Goal: Information Seeking & Learning: Learn about a topic

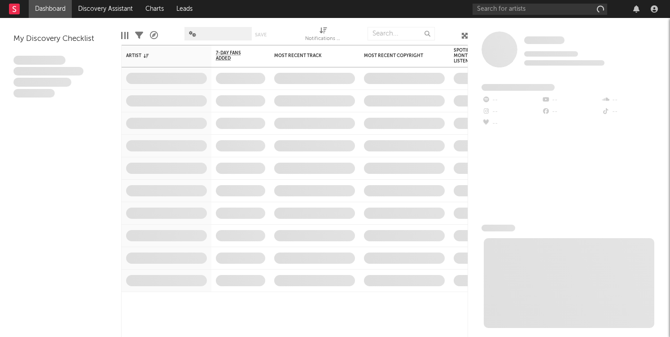
click at [314, 130] on span at bounding box center [315, 123] width 90 height 22
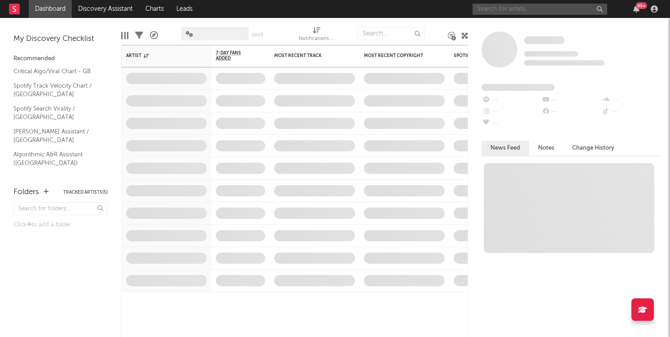
click at [520, 10] on input "text" at bounding box center [540, 9] width 135 height 11
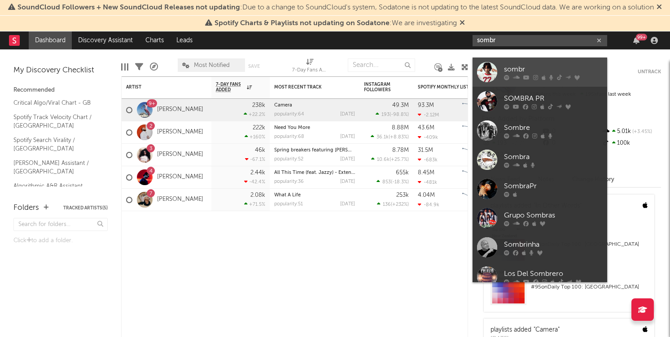
type input "sombr"
click at [517, 62] on link "sombr" at bounding box center [540, 71] width 135 height 29
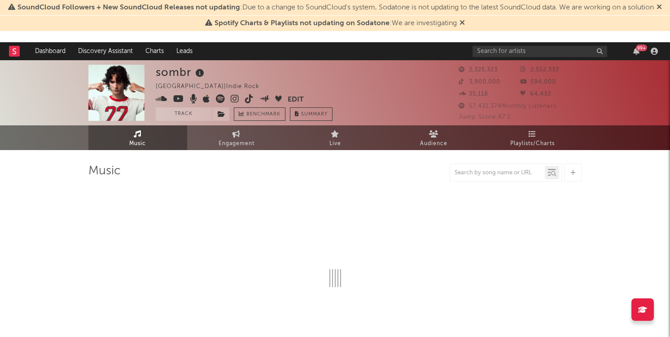
click at [458, 29] on span "Spotify Charts & Playlists not updating on Sodatone : We are investigating" at bounding box center [335, 23] width 260 height 11
click at [462, 26] on icon at bounding box center [462, 22] width 5 height 7
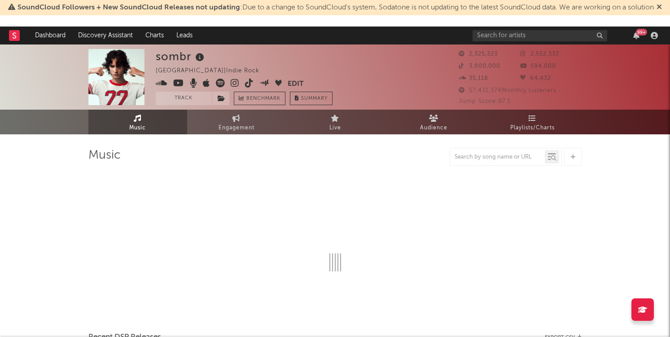
click at [657, 10] on icon at bounding box center [659, 6] width 5 height 7
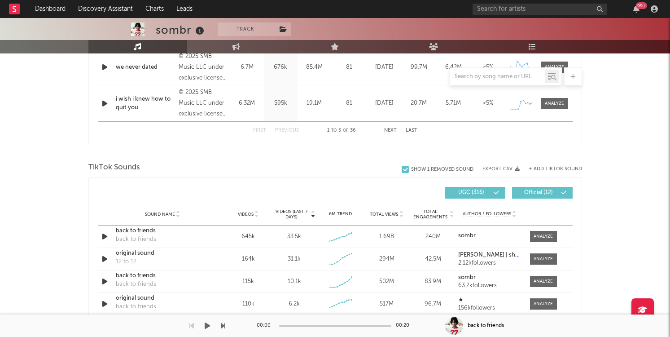
scroll to position [507, 0]
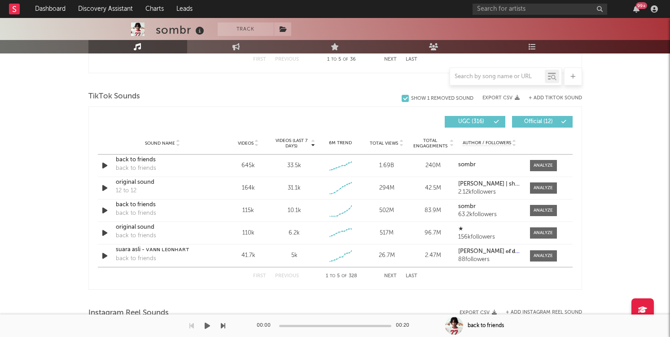
select select "6m"
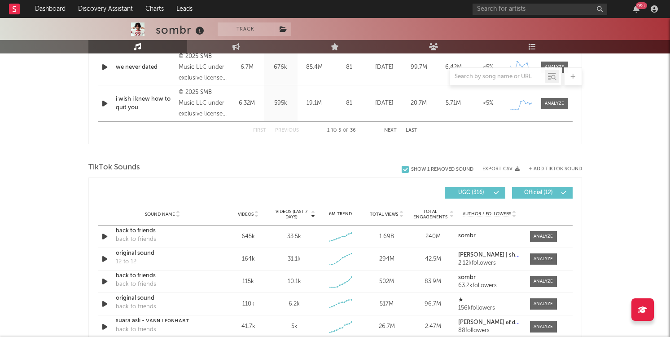
scroll to position [548, 0]
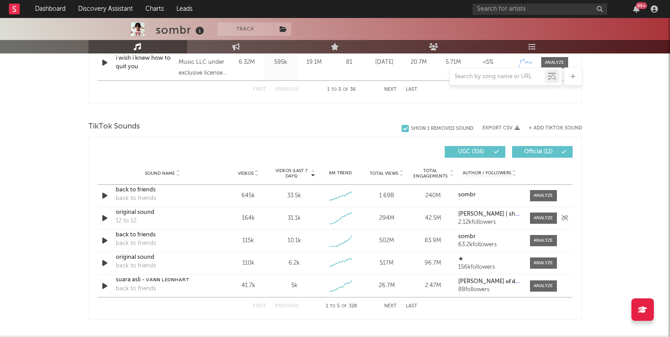
click at [529, 216] on div at bounding box center [541, 217] width 31 height 11
click at [534, 217] on div at bounding box center [543, 218] width 19 height 7
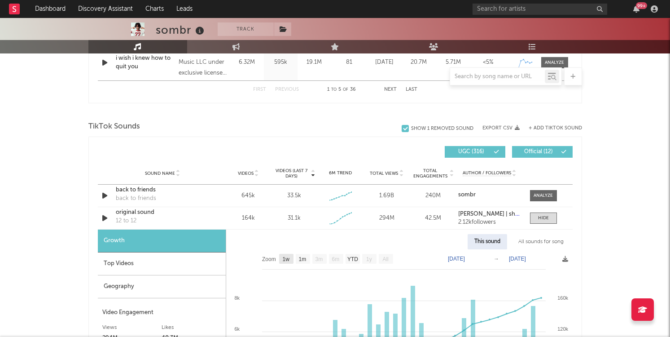
click at [287, 259] on text "1w" at bounding box center [285, 259] width 7 height 6
select select "1w"
type input "[DATE]"
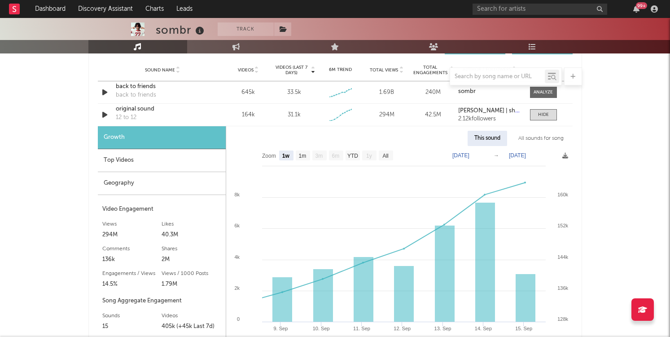
scroll to position [652, 0]
click at [304, 157] on text "1m" at bounding box center [303, 155] width 8 height 6
select select "1m"
type input "[DATE]"
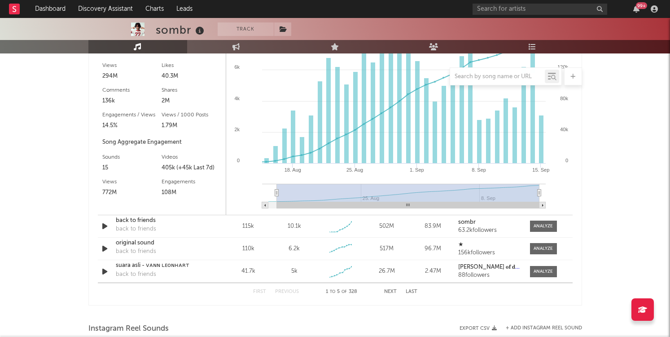
scroll to position [823, 0]
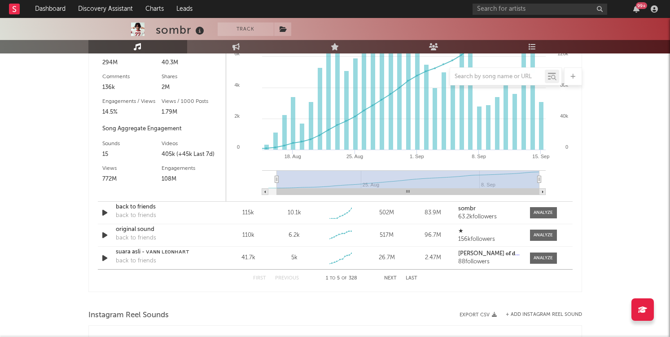
click at [388, 279] on button "Next" at bounding box center [390, 278] width 13 height 5
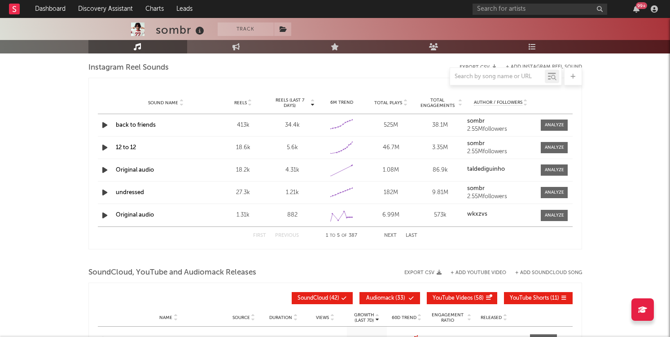
scroll to position [587, 0]
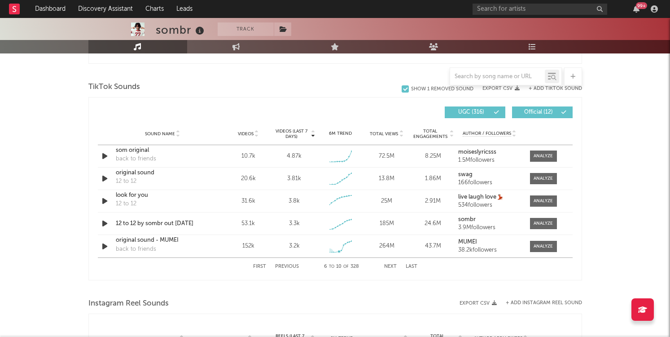
click at [287, 266] on button "Previous" at bounding box center [287, 266] width 24 height 5
select select "1w"
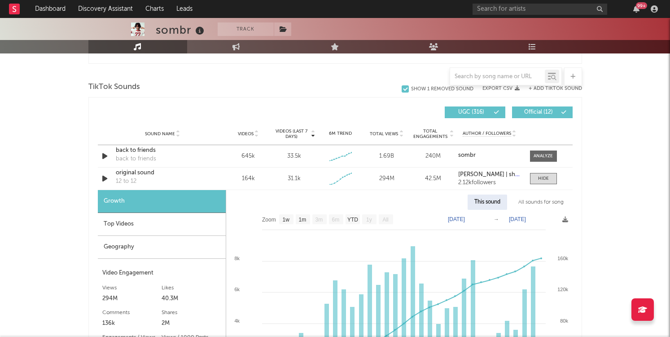
scroll to position [587, 0]
click at [170, 235] on div "Top Videos" at bounding box center [162, 224] width 128 height 23
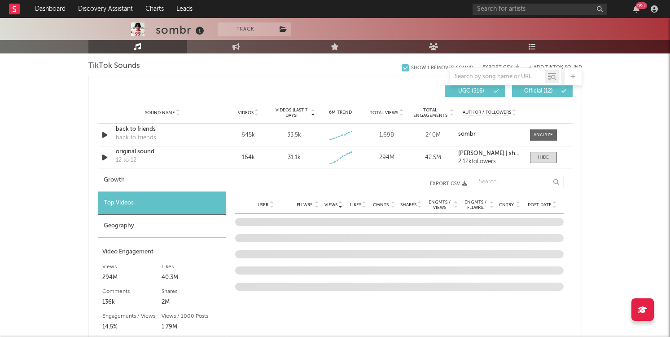
scroll to position [614, 0]
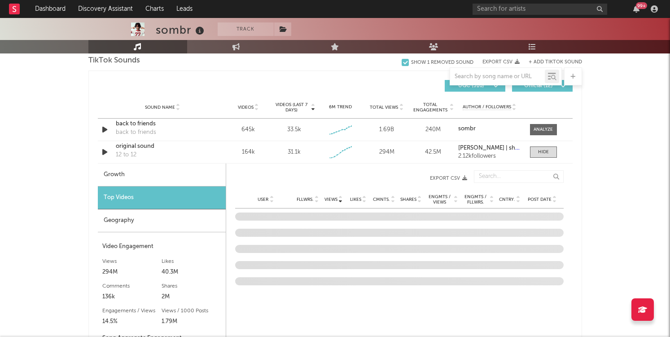
click at [214, 218] on div "Geography" at bounding box center [162, 220] width 128 height 23
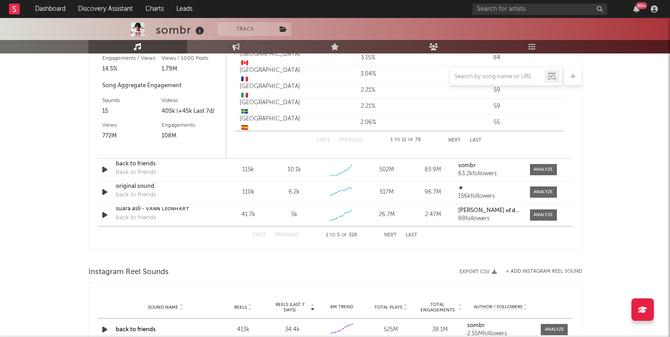
scroll to position [1012, 0]
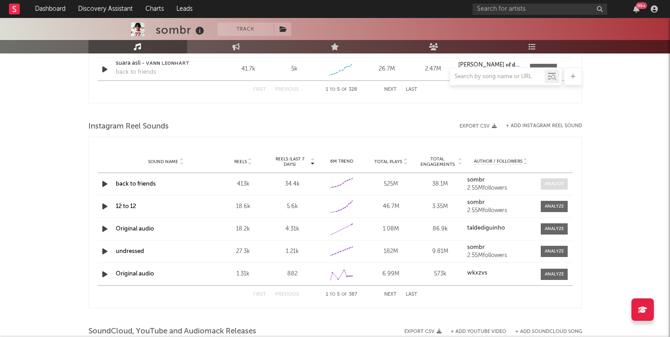
click at [555, 183] on div at bounding box center [554, 183] width 19 height 7
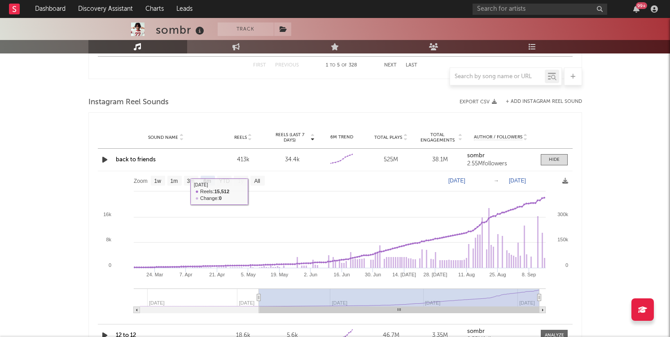
scroll to position [1041, 0]
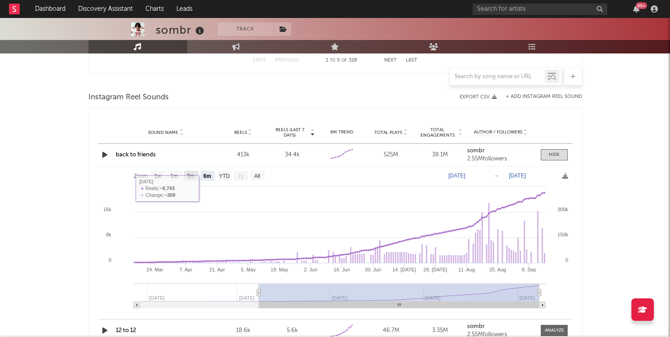
click at [191, 175] on text "3m" at bounding box center [191, 176] width 8 height 6
select select "3m"
type input "[DATE]"
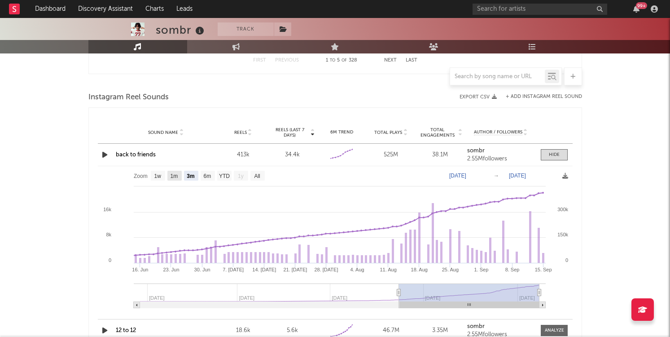
click at [159, 178] on text "1w" at bounding box center [157, 176] width 7 height 6
select select "1w"
type input "[DATE]"
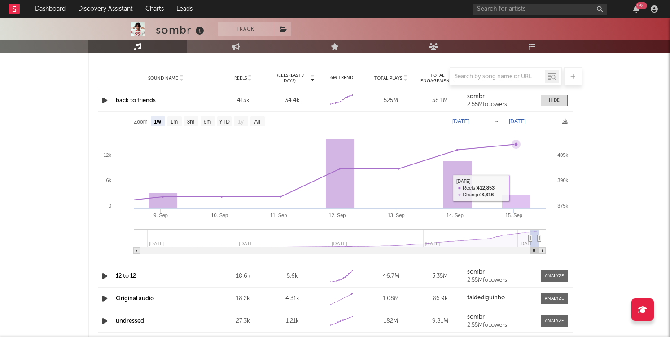
scroll to position [1104, 0]
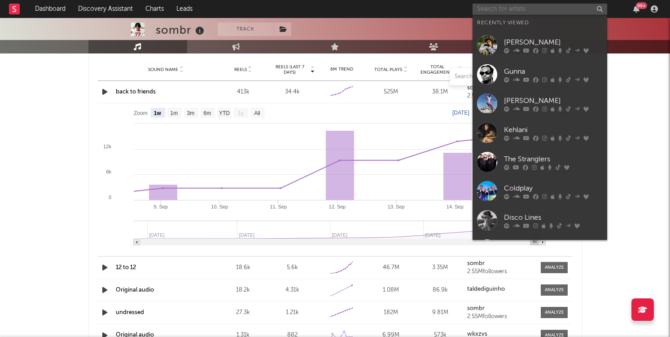
click at [498, 10] on input "text" at bounding box center [540, 9] width 135 height 11
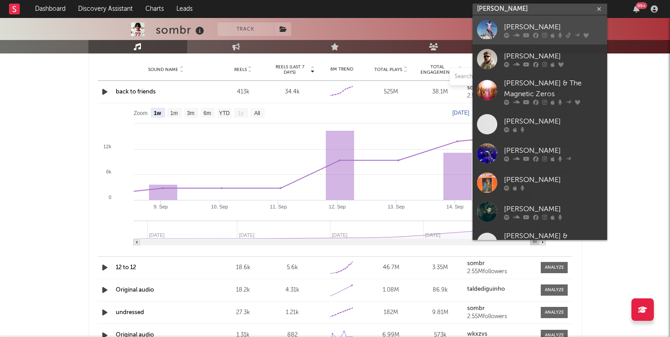
type input "[PERSON_NAME]"
click at [544, 33] on icon at bounding box center [544, 34] width 5 height 5
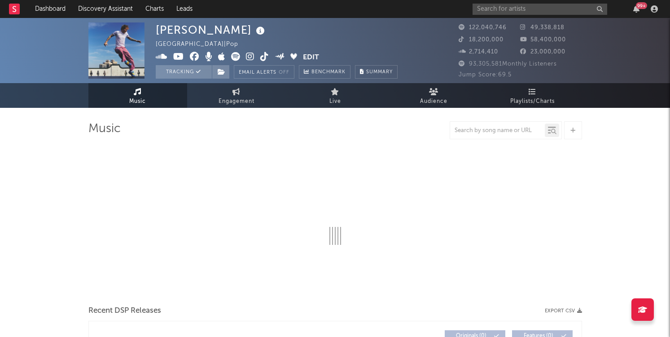
select select "6m"
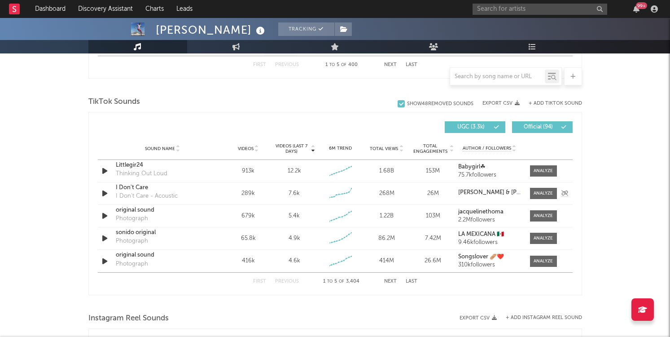
scroll to position [577, 0]
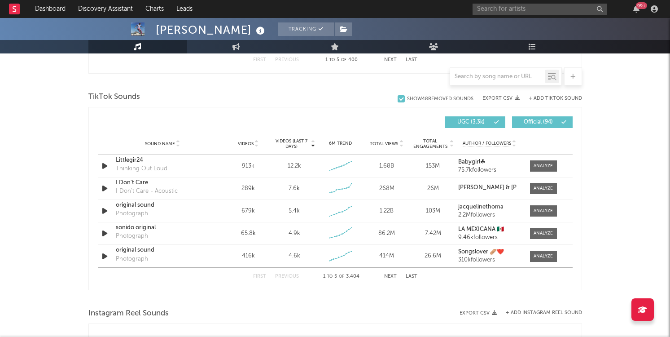
click at [390, 277] on button "Next" at bounding box center [390, 276] width 13 height 5
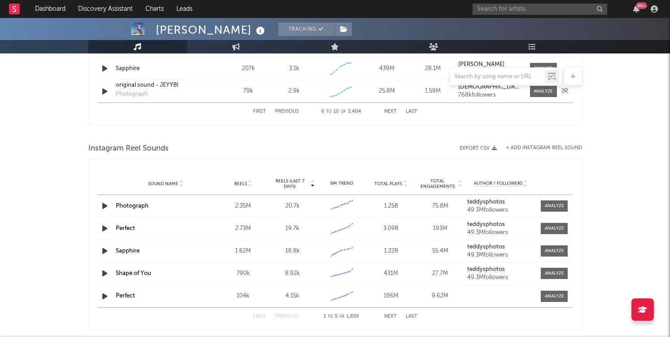
scroll to position [743, 0]
click at [392, 314] on button "Next" at bounding box center [390, 315] width 13 height 5
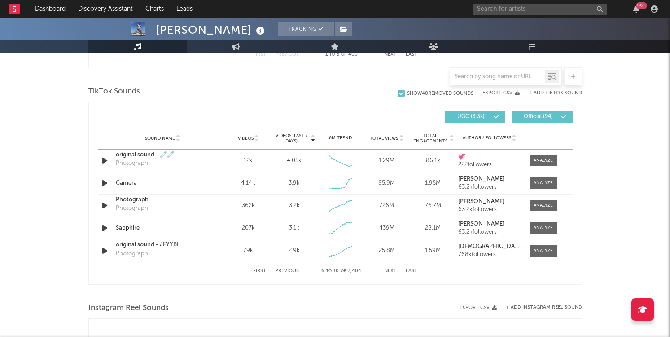
scroll to position [623, 0]
